Goal: Information Seeking & Learning: Learn about a topic

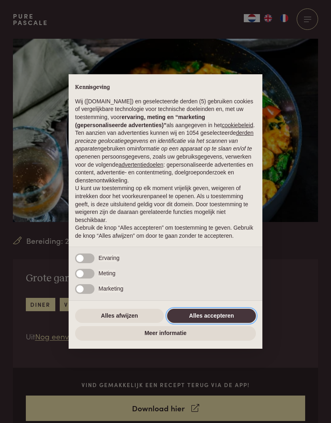
click at [229, 323] on button "Alles accepteren" at bounding box center [211, 315] width 89 height 15
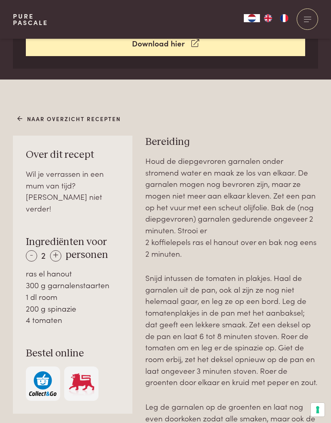
scroll to position [376, 0]
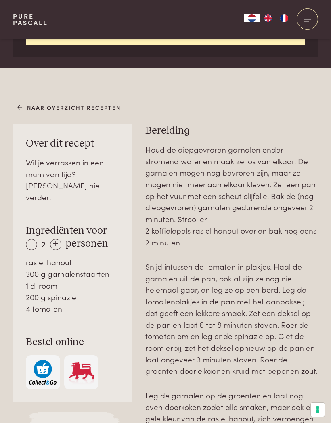
click at [59, 239] on div "+" at bounding box center [55, 244] width 11 height 11
click at [56, 239] on div "+" at bounding box center [55, 244] width 11 height 11
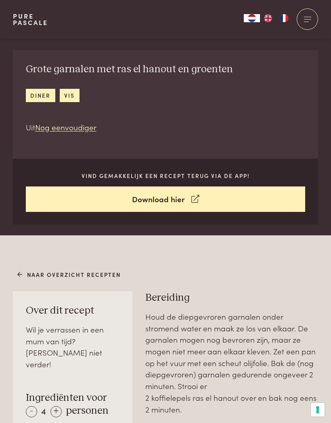
scroll to position [202, 0]
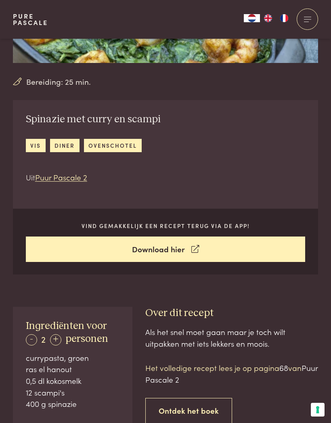
scroll to position [158, 0]
click at [193, 310] on h3 "Over dit recept" at bounding box center [231, 313] width 173 height 13
click at [57, 334] on div "+" at bounding box center [55, 339] width 11 height 11
click at [56, 339] on div "+" at bounding box center [55, 339] width 11 height 11
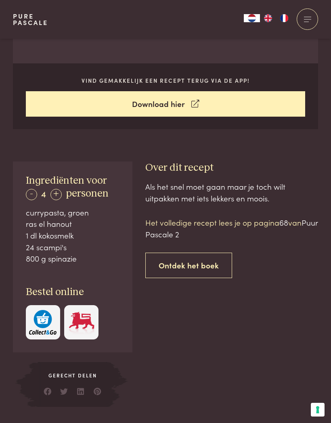
scroll to position [303, 0]
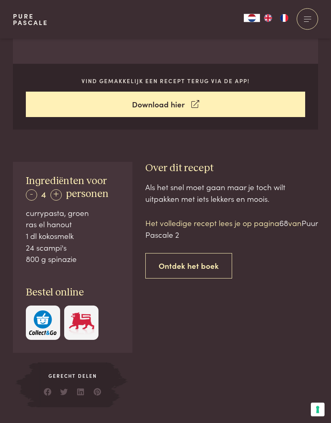
click at [193, 186] on div "Als het snel moet gaan maar je toch wilt uitpakken met iets lekkers en moois." at bounding box center [231, 192] width 173 height 23
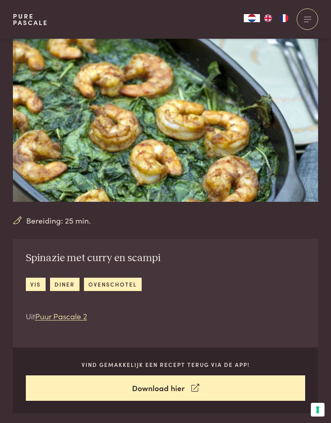
scroll to position [0, 0]
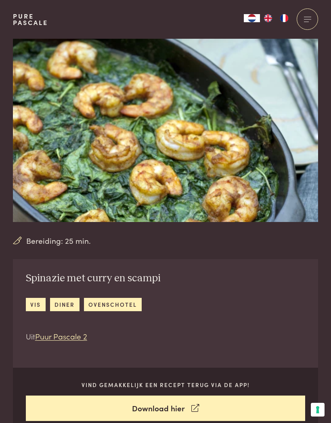
click at [65, 304] on link "diner" at bounding box center [64, 304] width 29 height 13
click at [117, 302] on link "ovenschotel" at bounding box center [113, 304] width 58 height 13
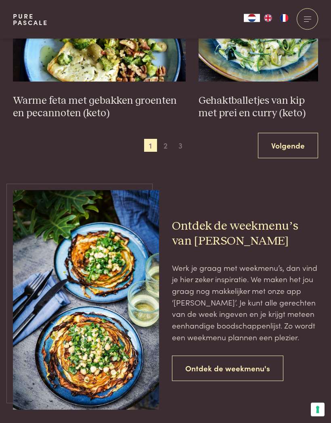
scroll to position [1292, 0]
click at [253, 358] on link "Ontdek de weekmenu's" at bounding box center [227, 367] width 111 height 25
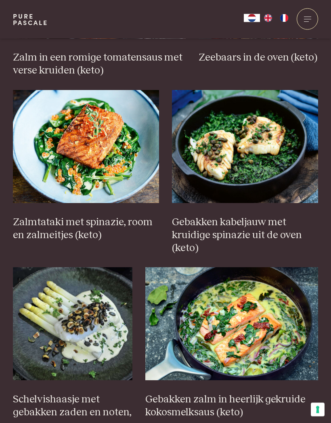
scroll to position [783, 0]
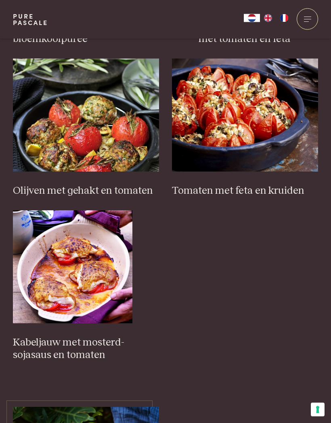
scroll to position [835, 0]
click at [72, 287] on img at bounding box center [73, 266] width 120 height 113
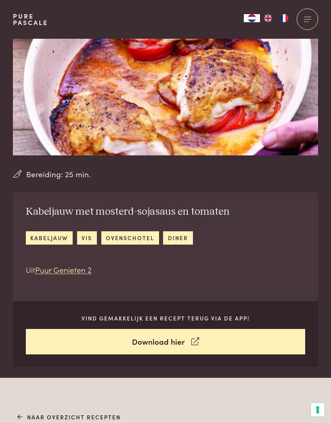
scroll to position [214, 0]
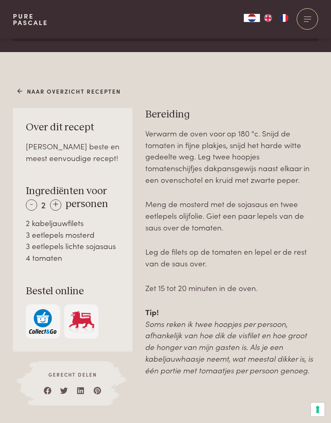
scroll to position [392, 0]
click at [58, 202] on div "+" at bounding box center [55, 204] width 11 height 11
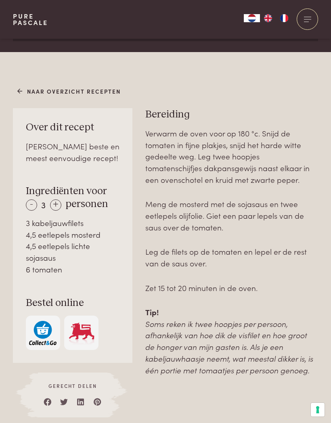
click at [58, 202] on div "+" at bounding box center [55, 204] width 11 height 11
